Goal: Transaction & Acquisition: Purchase product/service

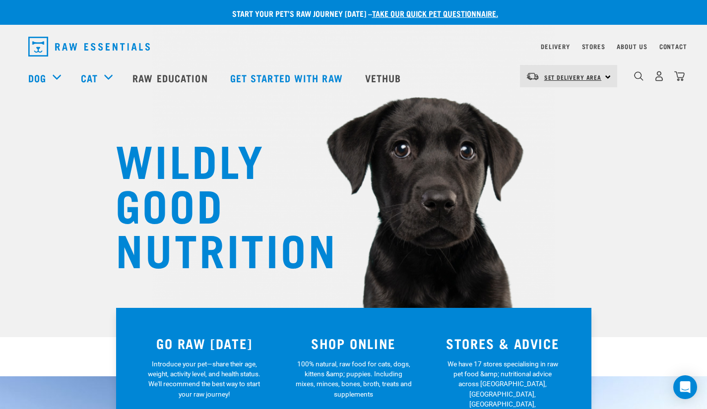
click at [587, 76] on span "Set Delivery Area" at bounding box center [573, 76] width 58 height 3
click at [569, 102] on link "[GEOGRAPHIC_DATA]" at bounding box center [567, 104] width 95 height 22
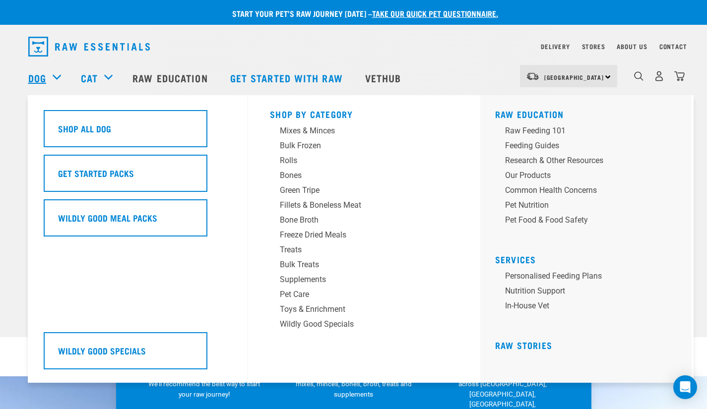
click at [43, 78] on link "Dog" at bounding box center [37, 77] width 18 height 15
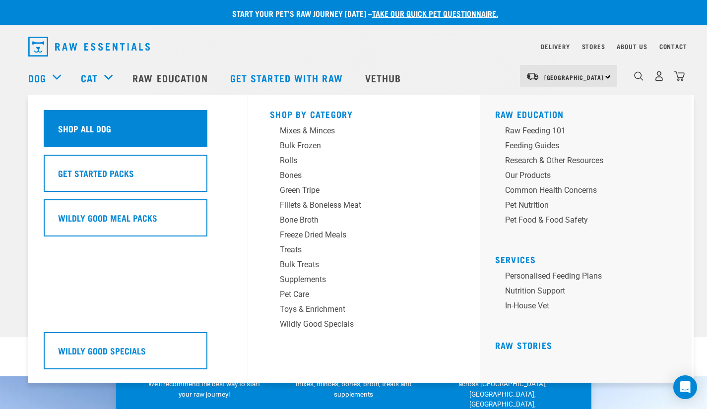
click at [83, 130] on h5 "Shop All Dog" at bounding box center [84, 128] width 53 height 13
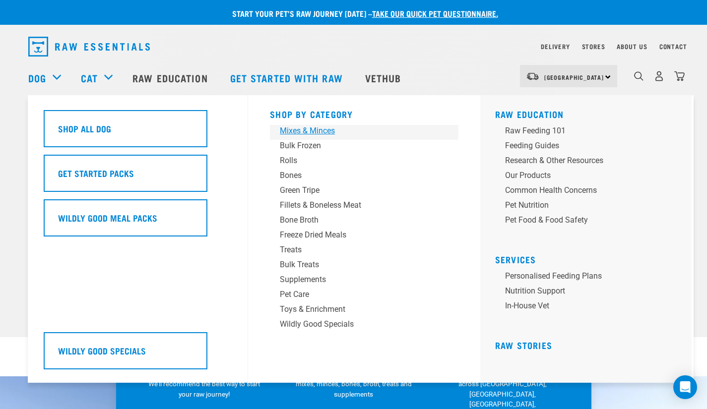
click at [310, 131] on div "Mixes & Minces" at bounding box center [357, 131] width 155 height 12
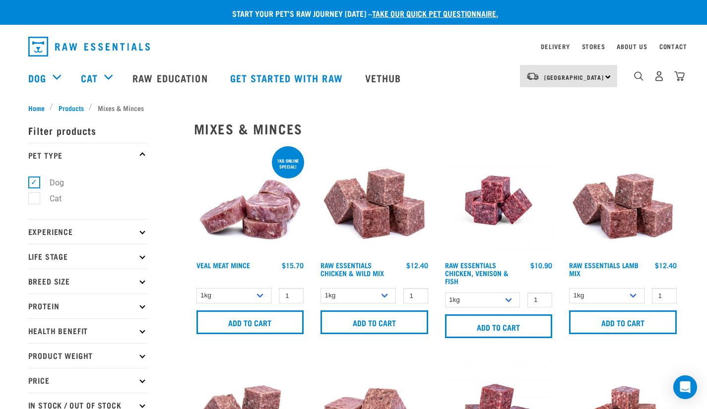
click at [679, 202] on img at bounding box center [623, 200] width 113 height 113
